Goal: Task Accomplishment & Management: Use online tool/utility

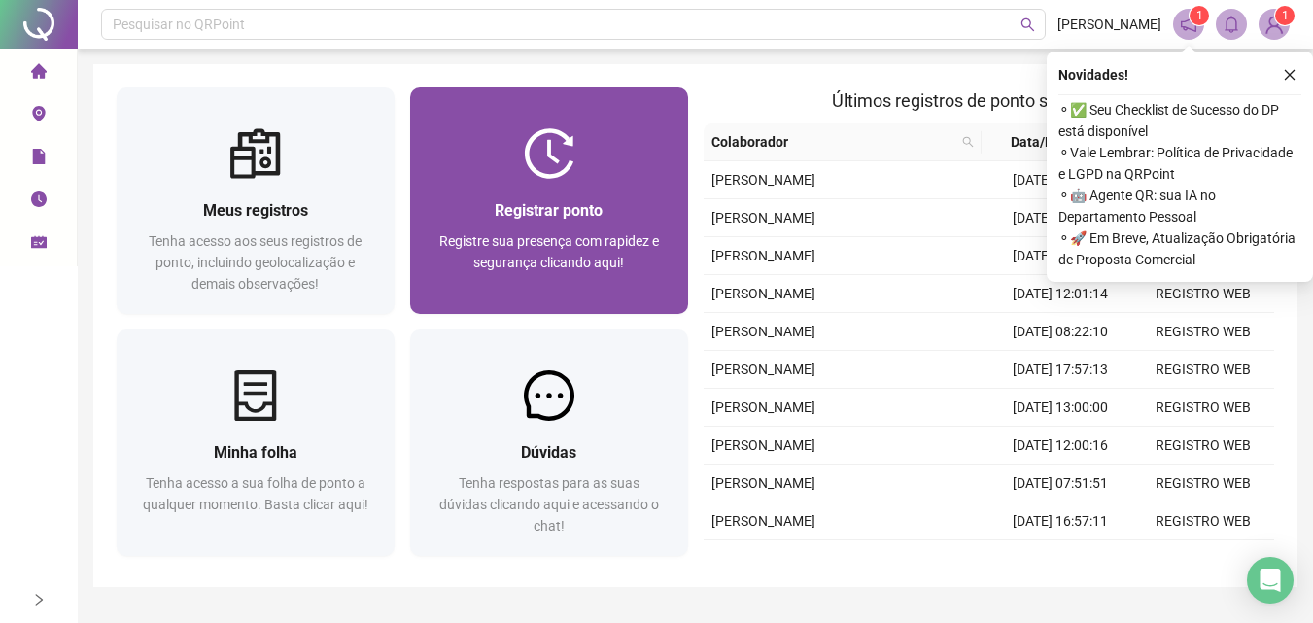
click at [595, 165] on div at bounding box center [549, 153] width 278 height 51
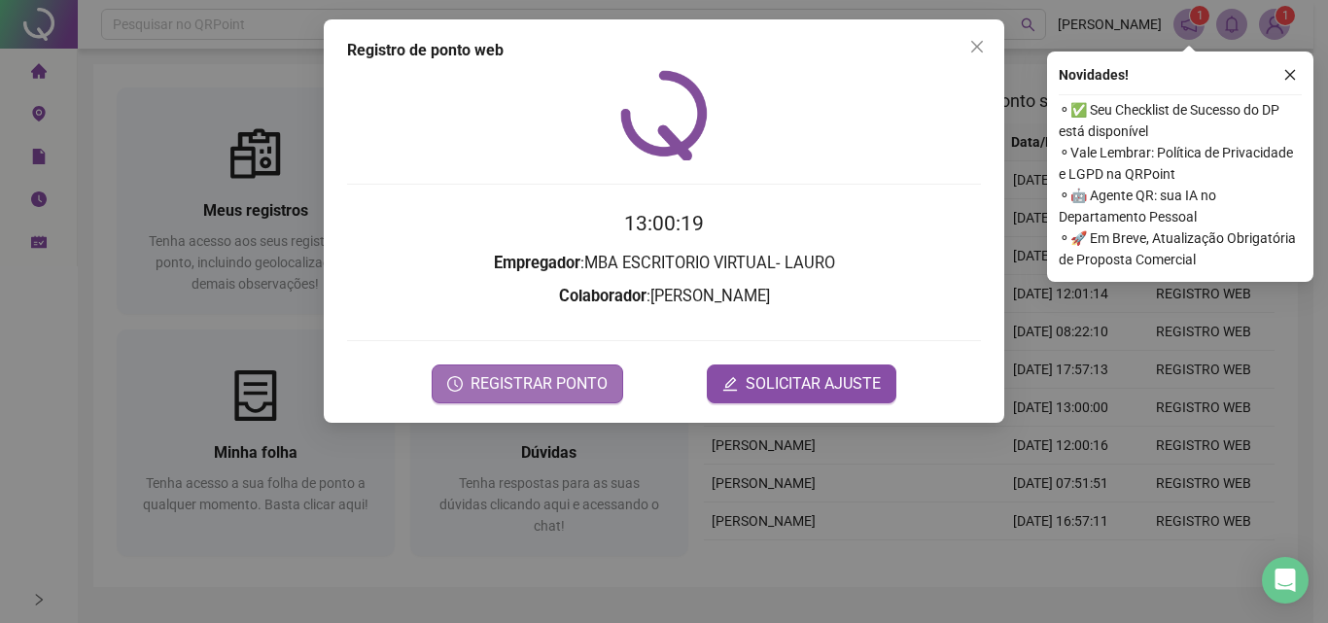
click at [565, 401] on button "REGISTRAR PONTO" at bounding box center [527, 384] width 191 height 39
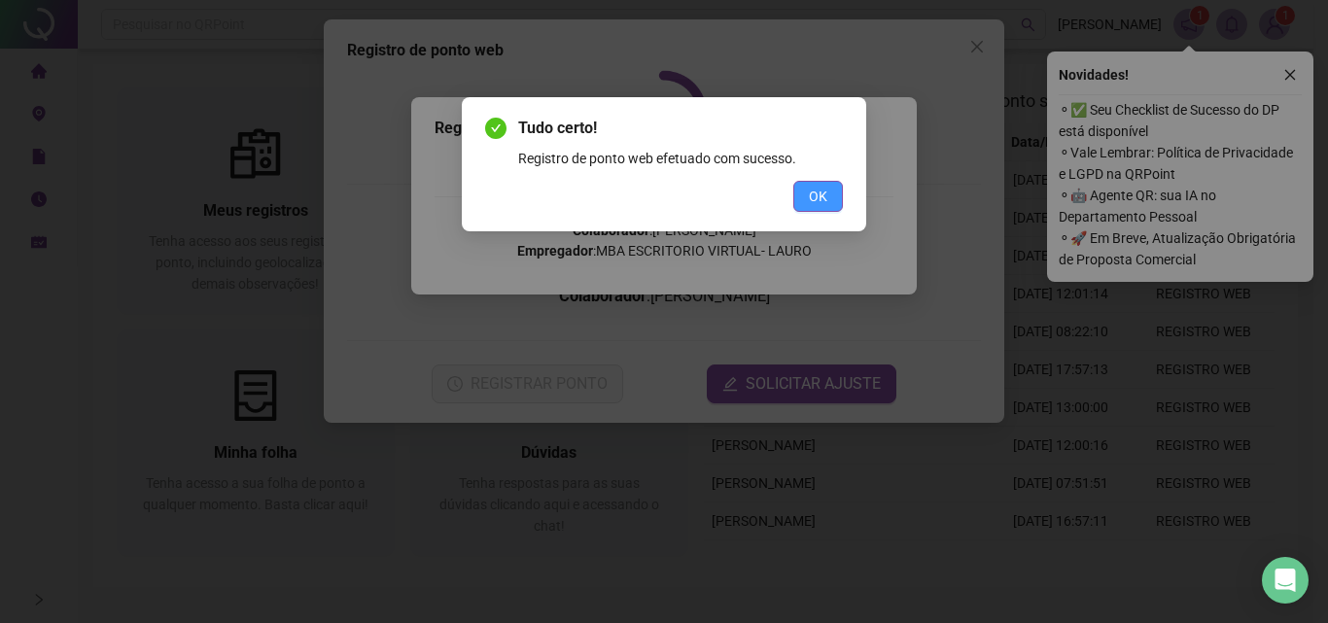
click at [812, 188] on span "OK" at bounding box center [818, 196] width 18 height 21
